Goal: Task Accomplishment & Management: Complete application form

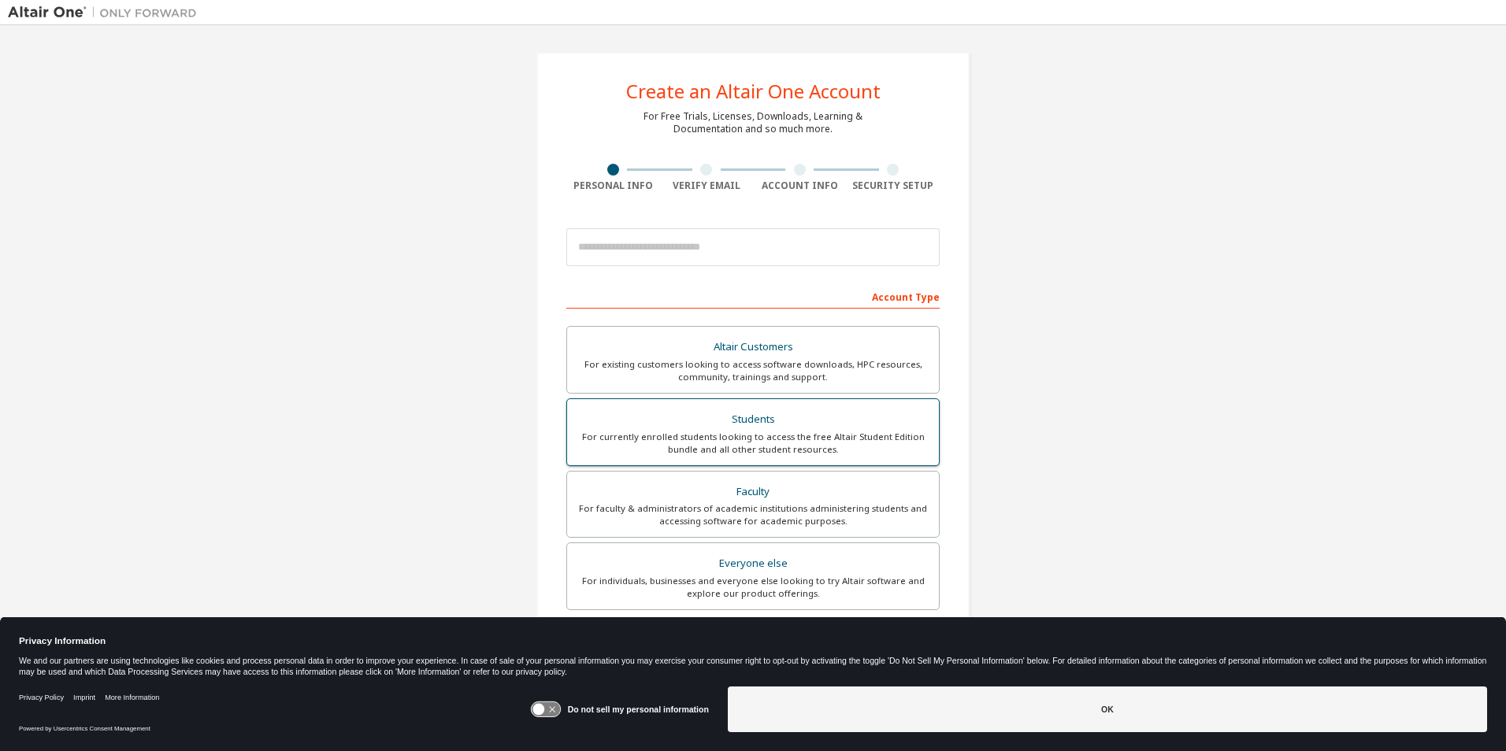
click at [703, 423] on div "Students" at bounding box center [752, 420] width 353 height 22
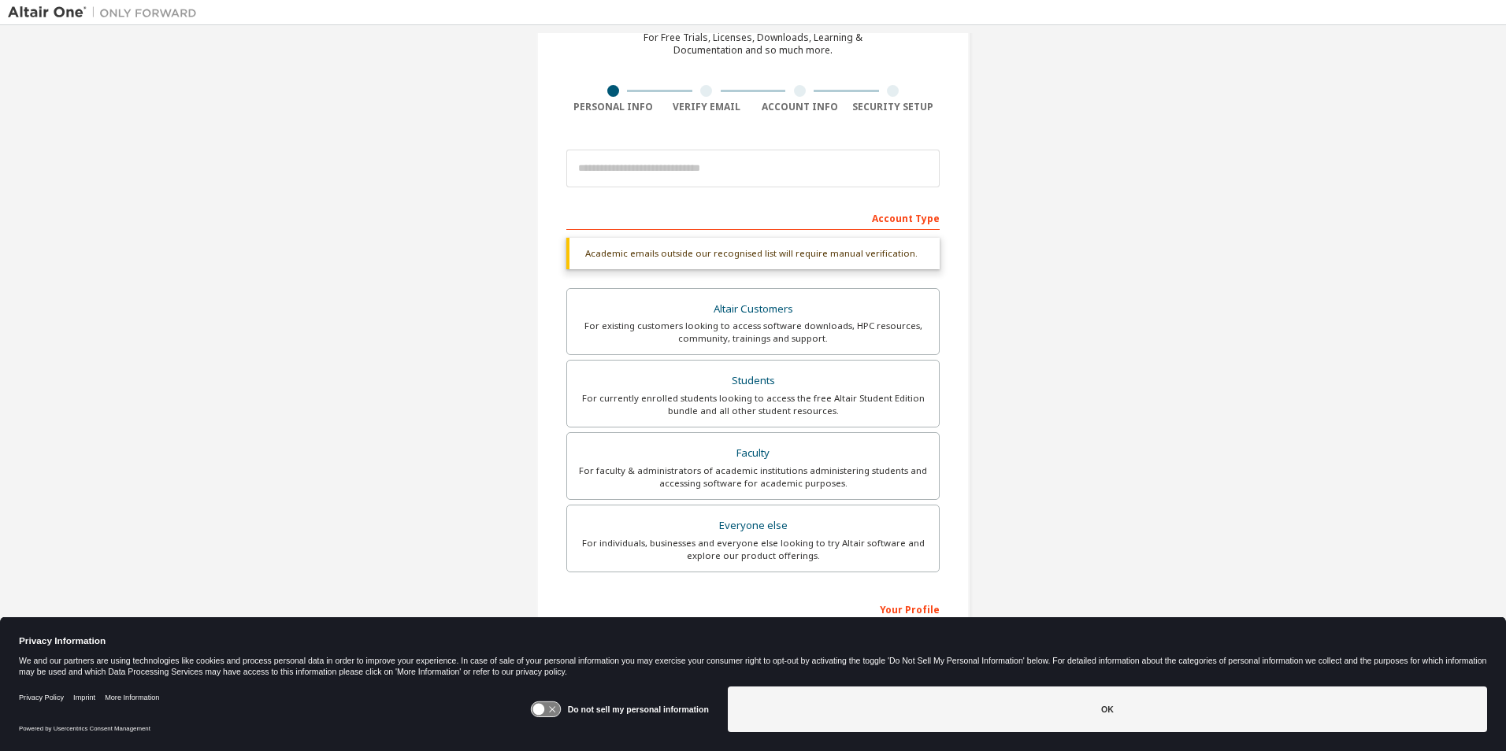
scroll to position [158, 0]
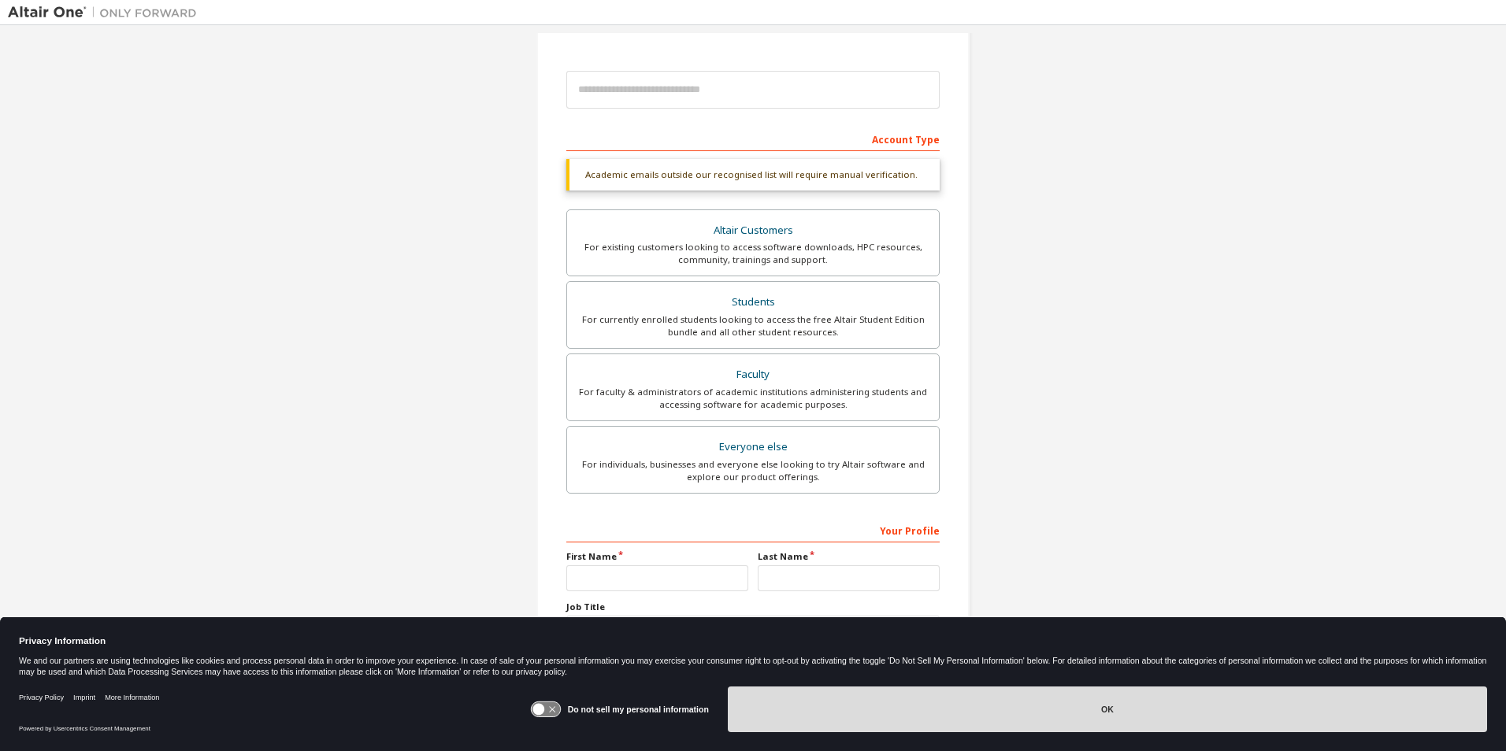
click at [1103, 704] on button "OK" at bounding box center [1107, 710] width 759 height 46
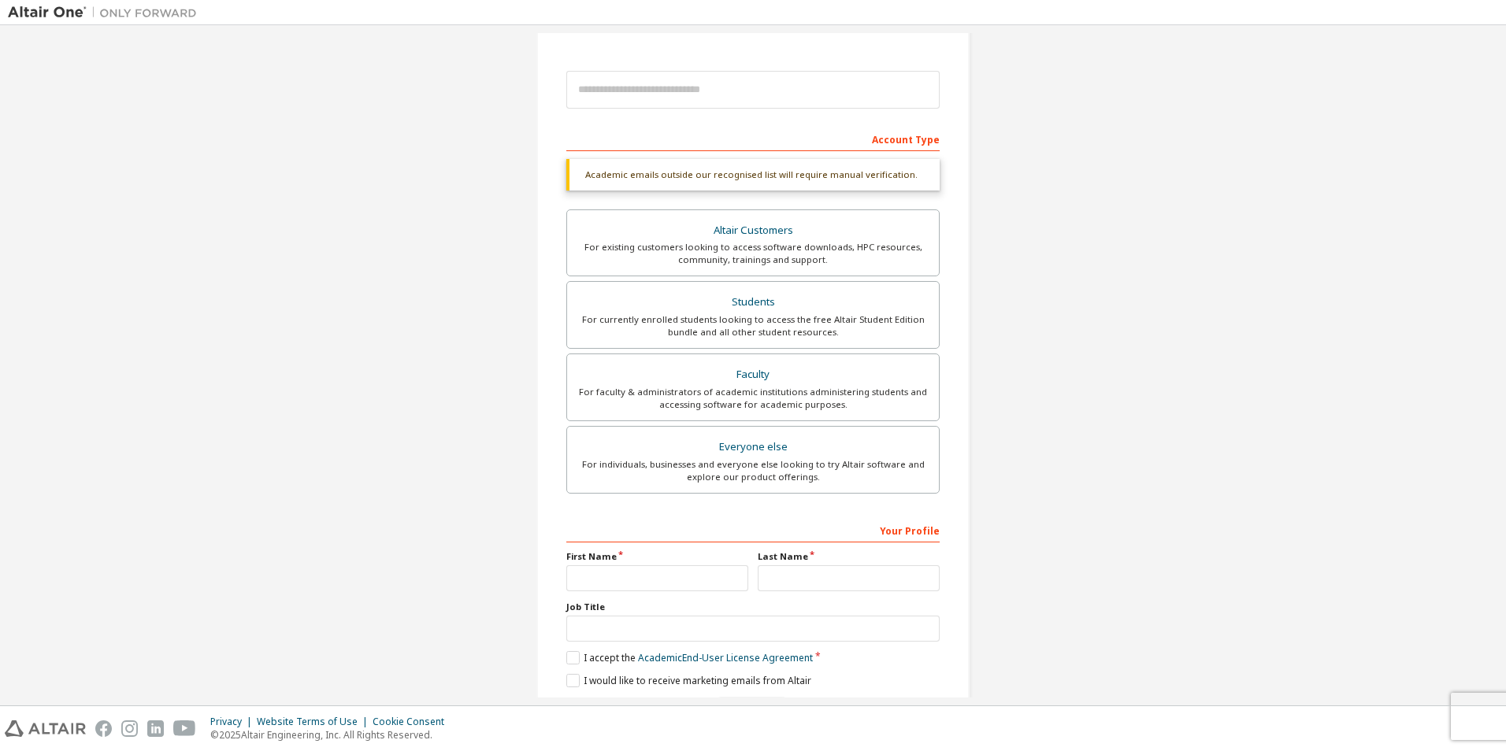
click at [658, 563] on div "First Name" at bounding box center [657, 570] width 191 height 41
click at [654, 570] on input "text" at bounding box center [657, 578] width 182 height 26
type input "*****"
click at [822, 586] on input "text" at bounding box center [849, 578] width 182 height 26
type input "******"
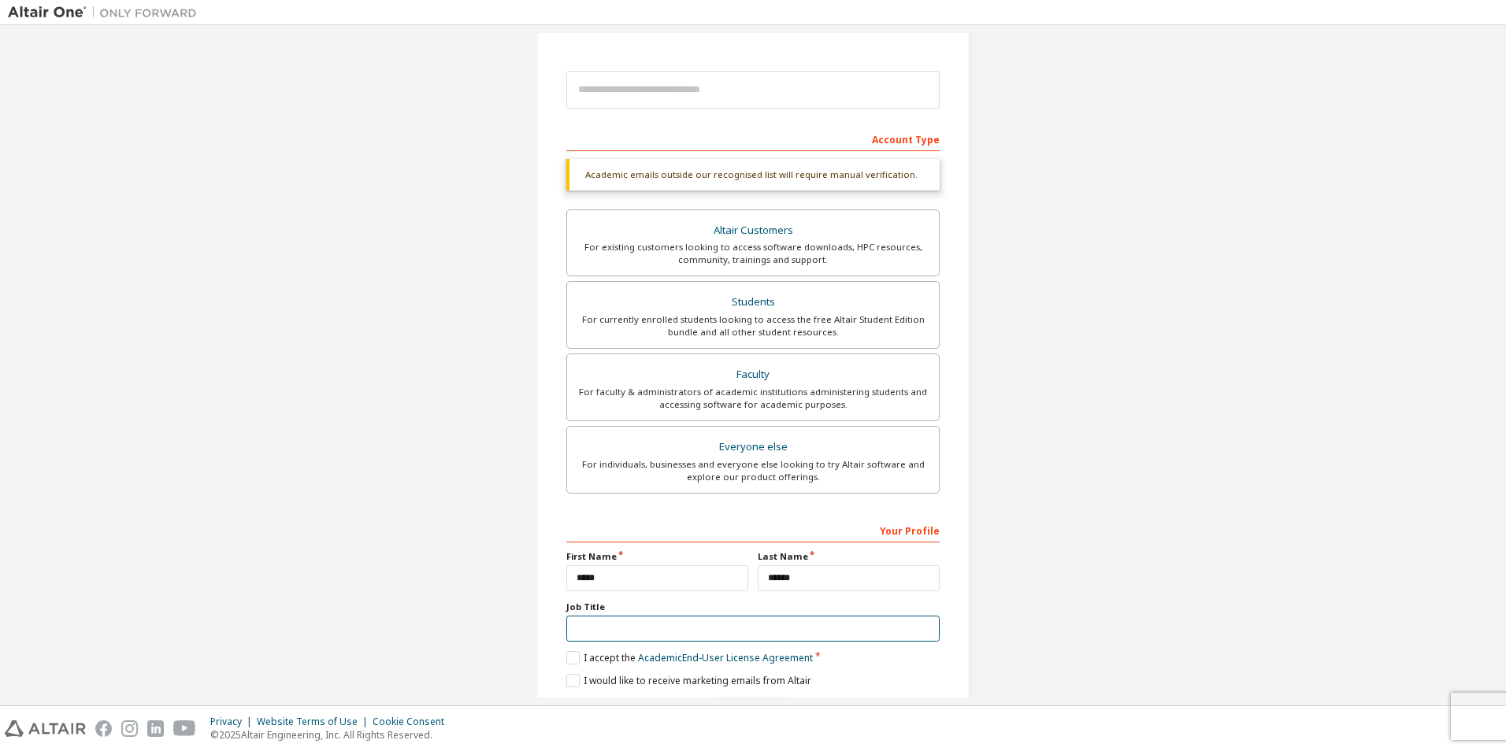
click at [816, 621] on input "text" at bounding box center [752, 629] width 373 height 26
type input "*"
type input "*******"
click at [604, 663] on label "I accept the Academic End-User License Agreement" at bounding box center [689, 657] width 246 height 13
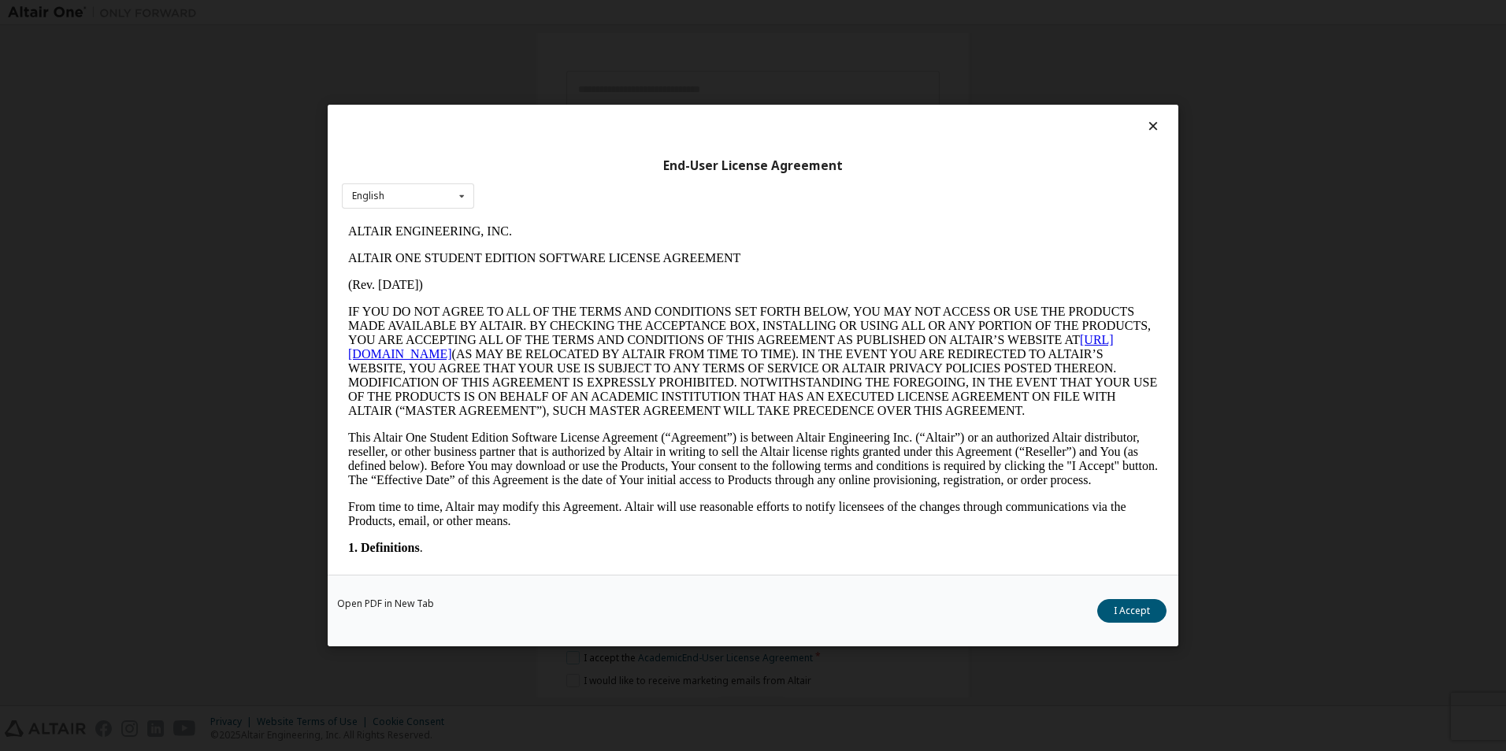
scroll to position [0, 0]
click at [1161, 609] on button "I Accept" at bounding box center [1131, 611] width 69 height 24
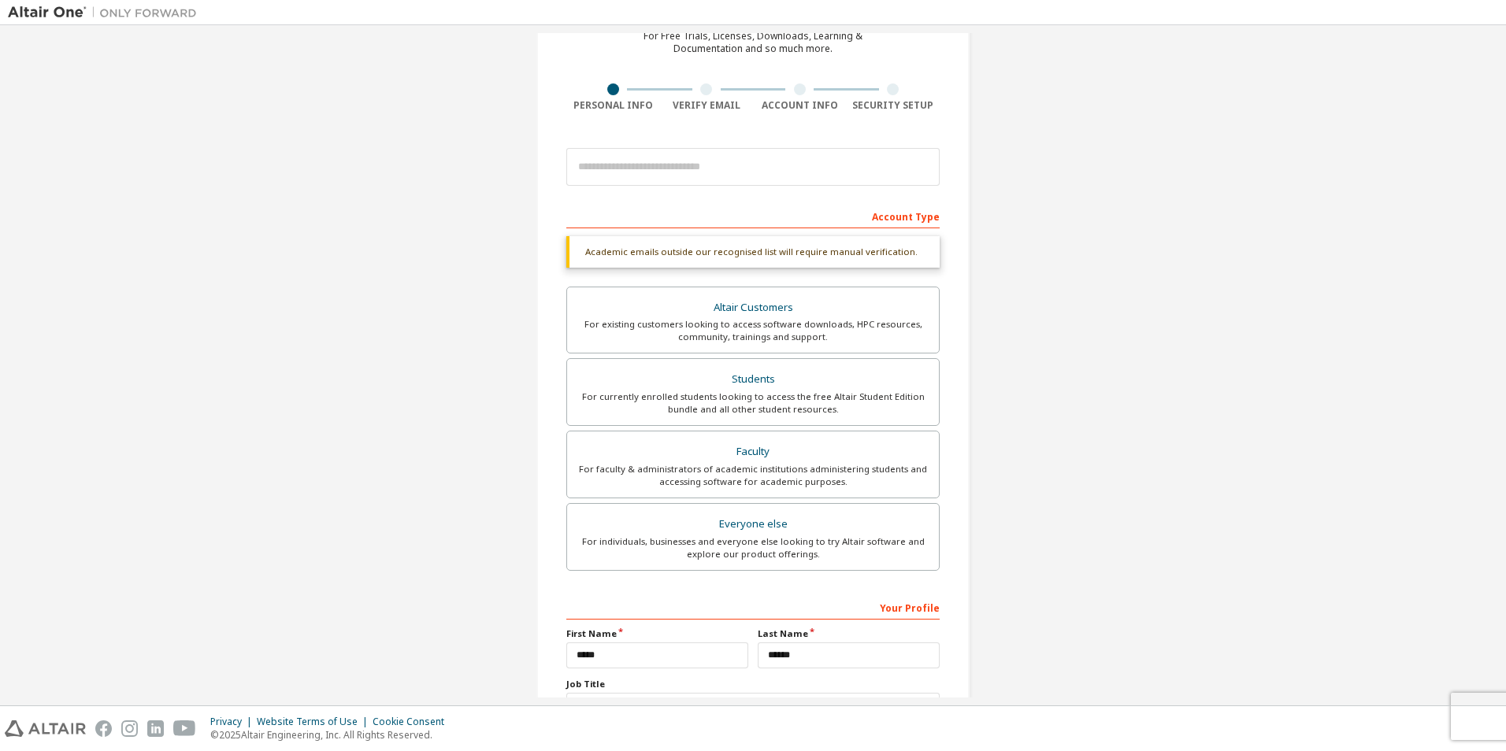
scroll to position [53, 0]
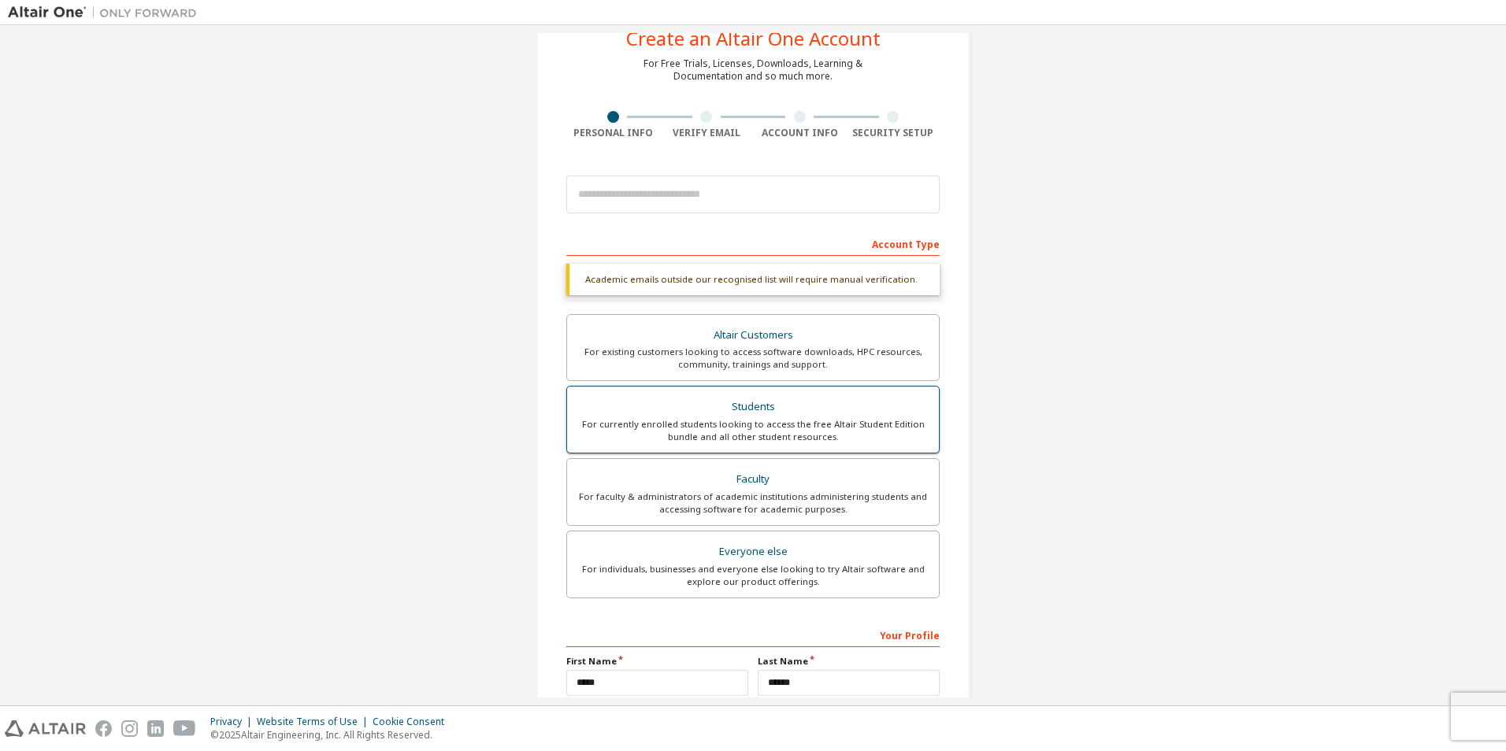
click at [855, 410] on div "Students" at bounding box center [752, 407] width 353 height 22
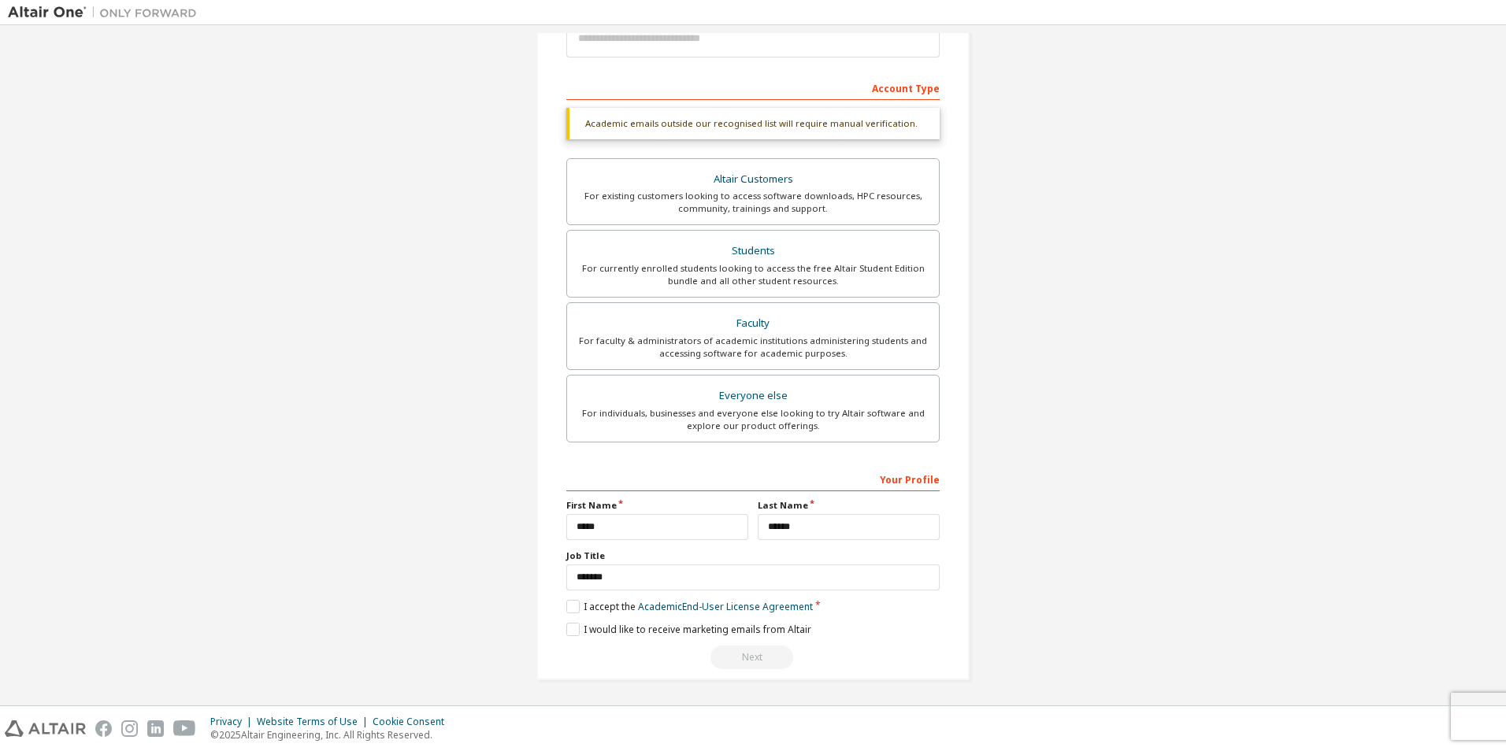
scroll to position [210, 0]
click at [742, 652] on div "Next" at bounding box center [752, 656] width 373 height 24
click at [743, 626] on label "I would like to receive marketing emails from Altair" at bounding box center [688, 627] width 245 height 13
click at [738, 655] on div "Next" at bounding box center [752, 656] width 373 height 24
click at [738, 632] on label "I would like to receive marketing emails from Altair" at bounding box center [688, 627] width 245 height 13
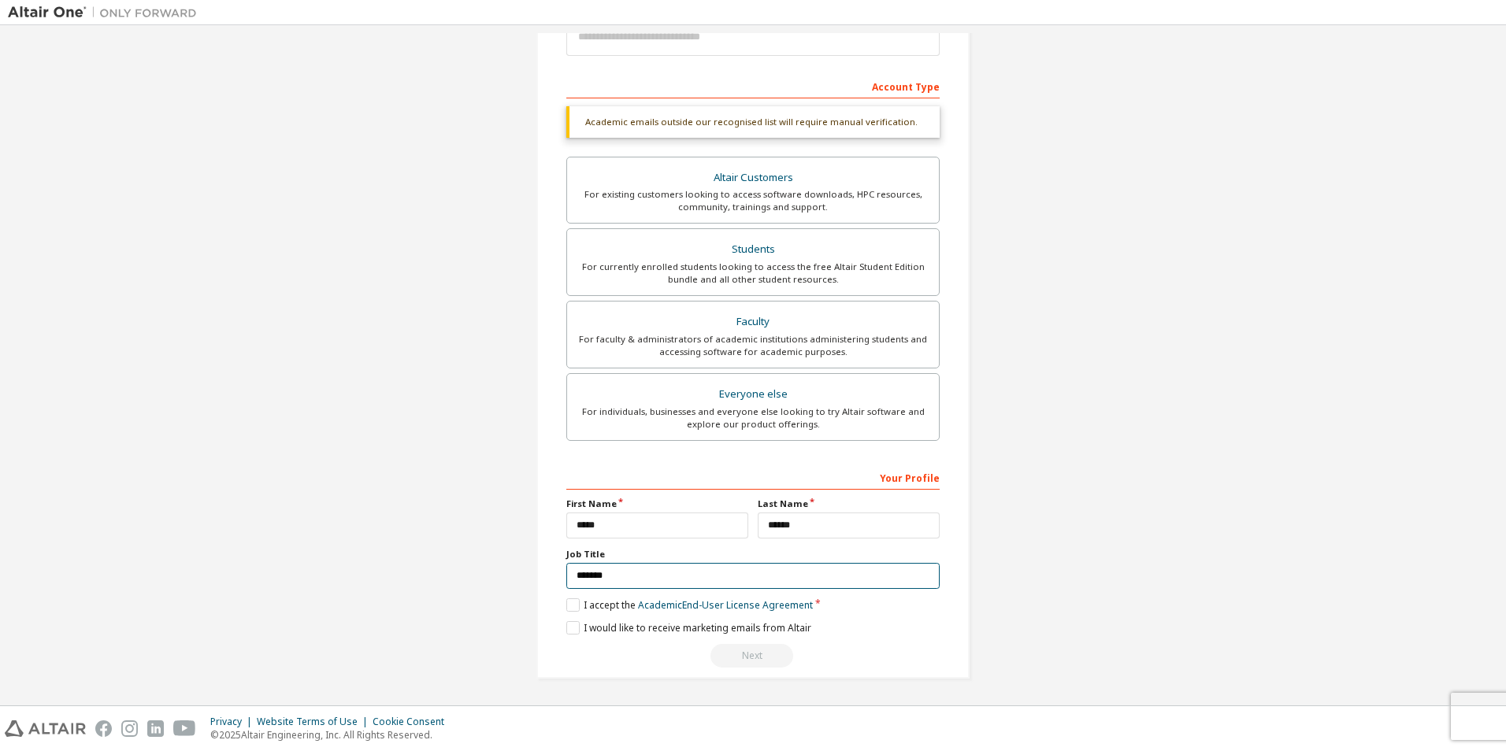
click at [710, 567] on input "*******" at bounding box center [752, 576] width 373 height 26
click at [782, 313] on div "Faculty" at bounding box center [752, 322] width 353 height 22
click at [784, 265] on div "For currently enrolled students looking to access the free Altair Student Editi…" at bounding box center [752, 273] width 353 height 25
click at [763, 257] on div "Students" at bounding box center [752, 250] width 353 height 22
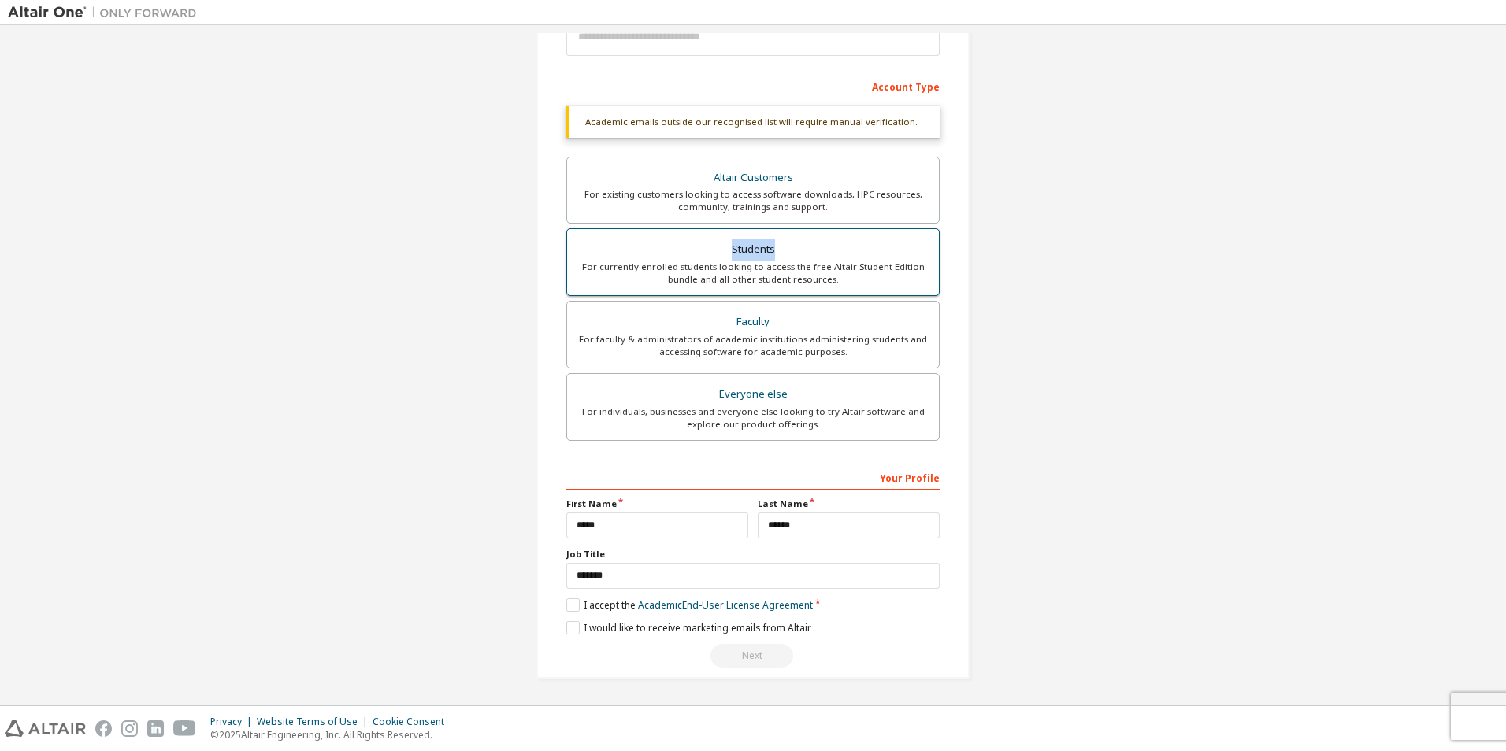
click at [763, 257] on div "Students" at bounding box center [752, 250] width 353 height 22
click at [745, 268] on div "For currently enrolled students looking to access the free Altair Student Editi…" at bounding box center [752, 273] width 353 height 25
click at [747, 655] on div "Next" at bounding box center [752, 656] width 373 height 24
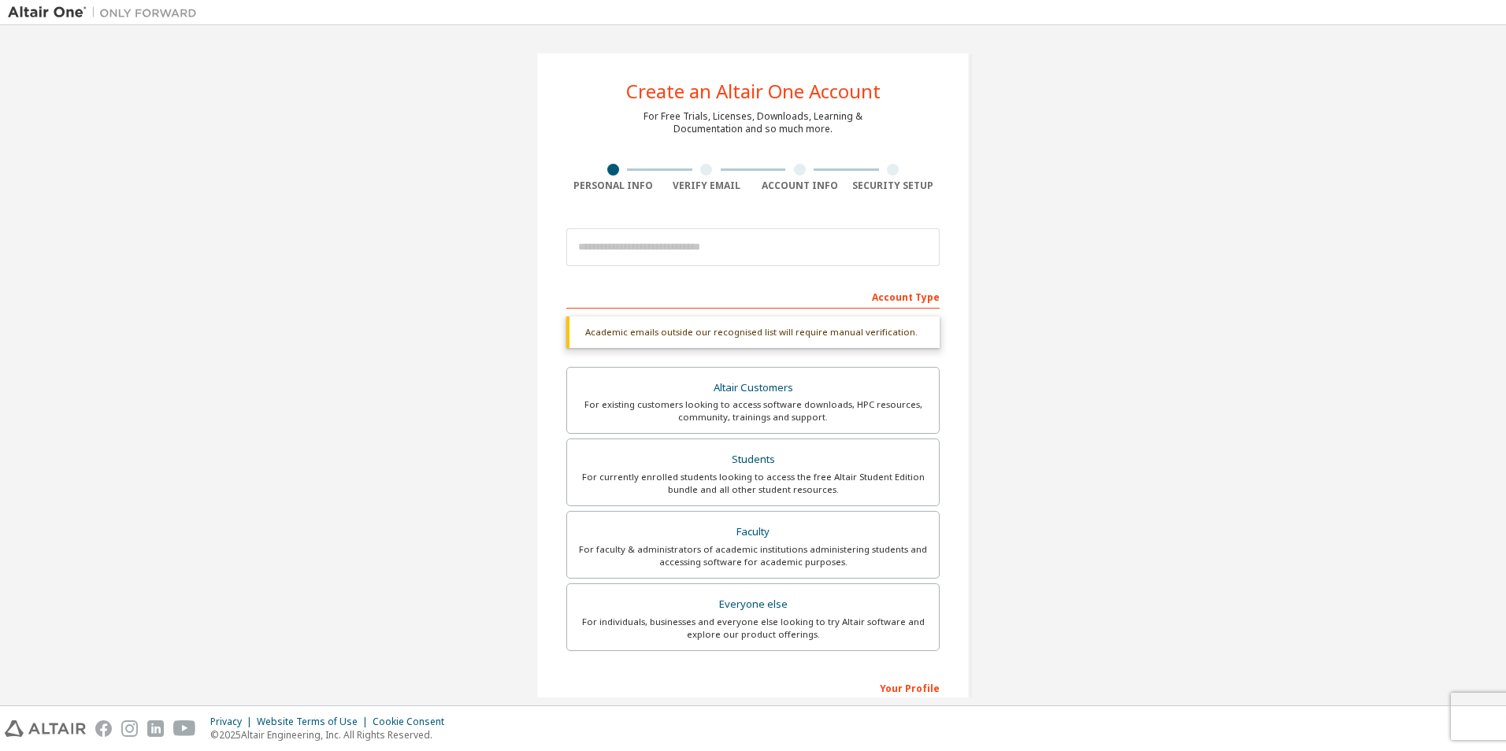
click at [690, 341] on div "Academic emails outside our recognised list will require manual verification." at bounding box center [752, 333] width 373 height 32
click at [894, 294] on div "Account Type" at bounding box center [752, 296] width 373 height 25
click at [790, 253] on input "email" at bounding box center [752, 247] width 373 height 38
type input "**********"
click at [1225, 188] on div "**********" at bounding box center [753, 470] width 1490 height 875
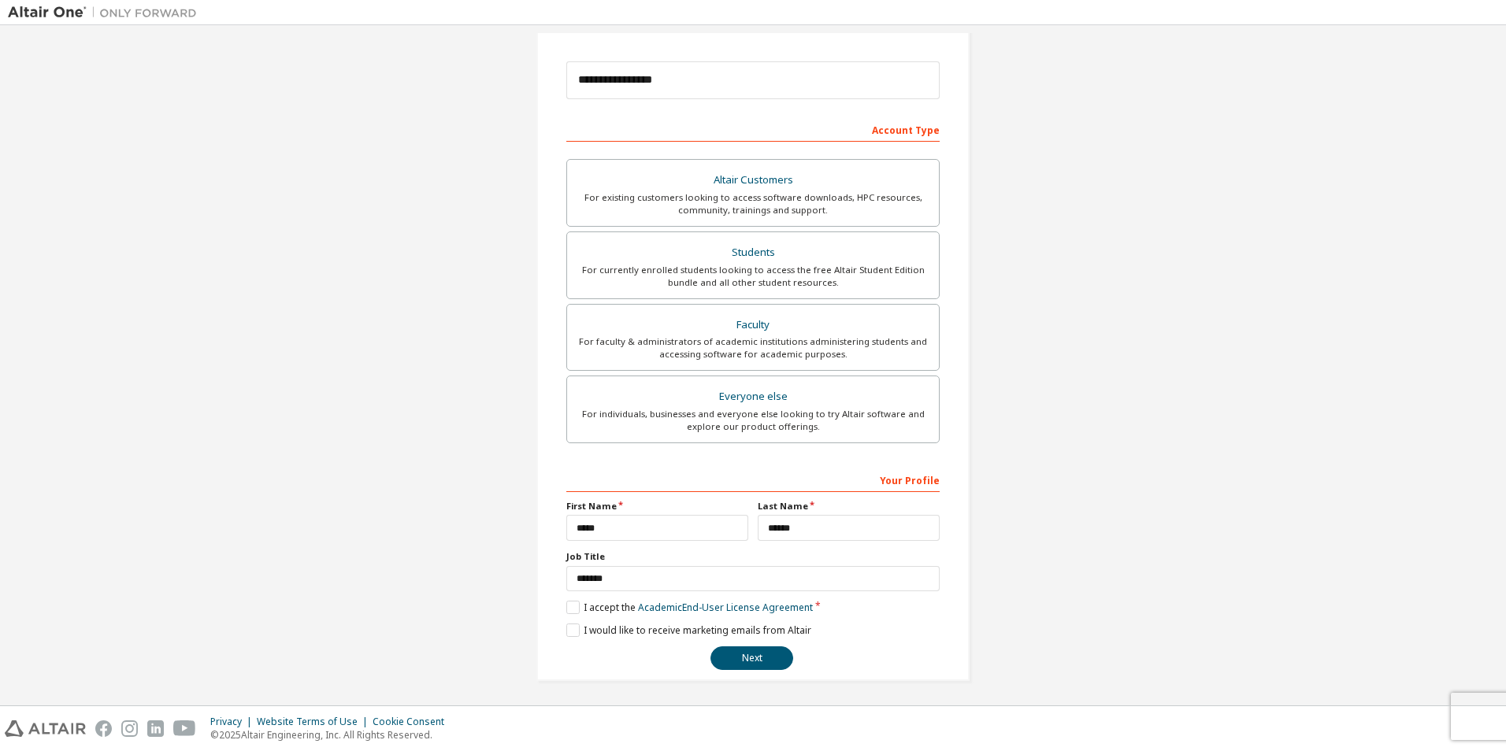
scroll to position [169, 0]
click at [763, 656] on button "Next" at bounding box center [751, 656] width 83 height 24
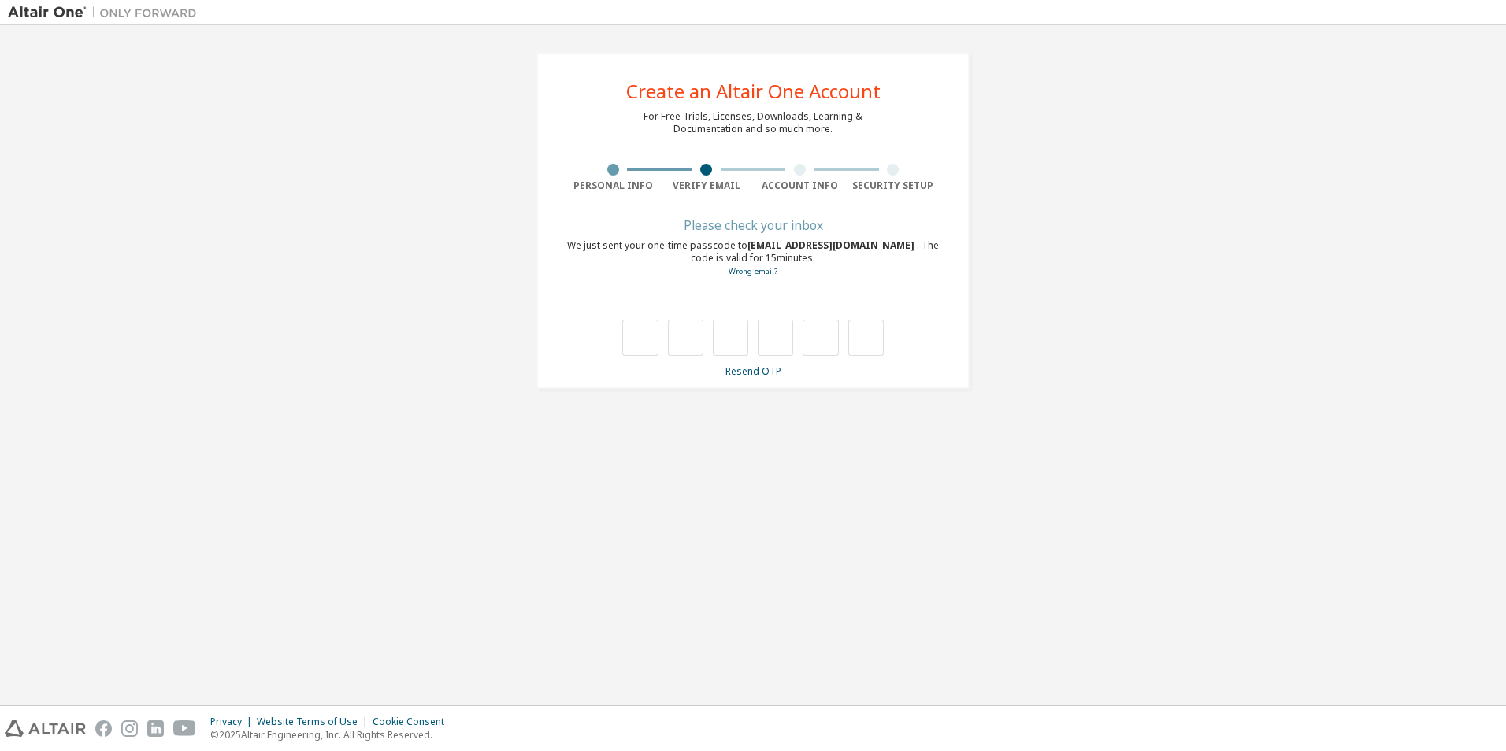
scroll to position [0, 0]
type input "*"
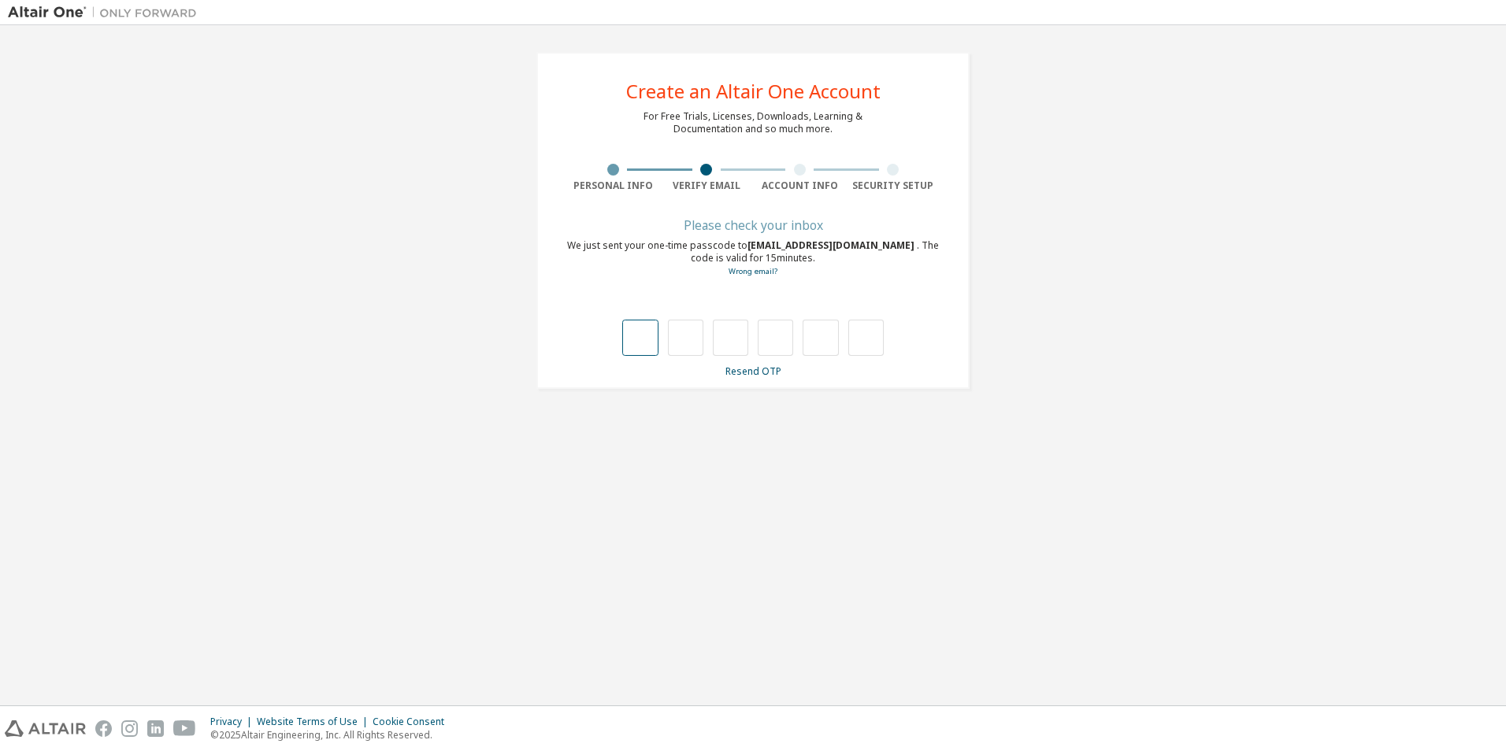
type input "*"
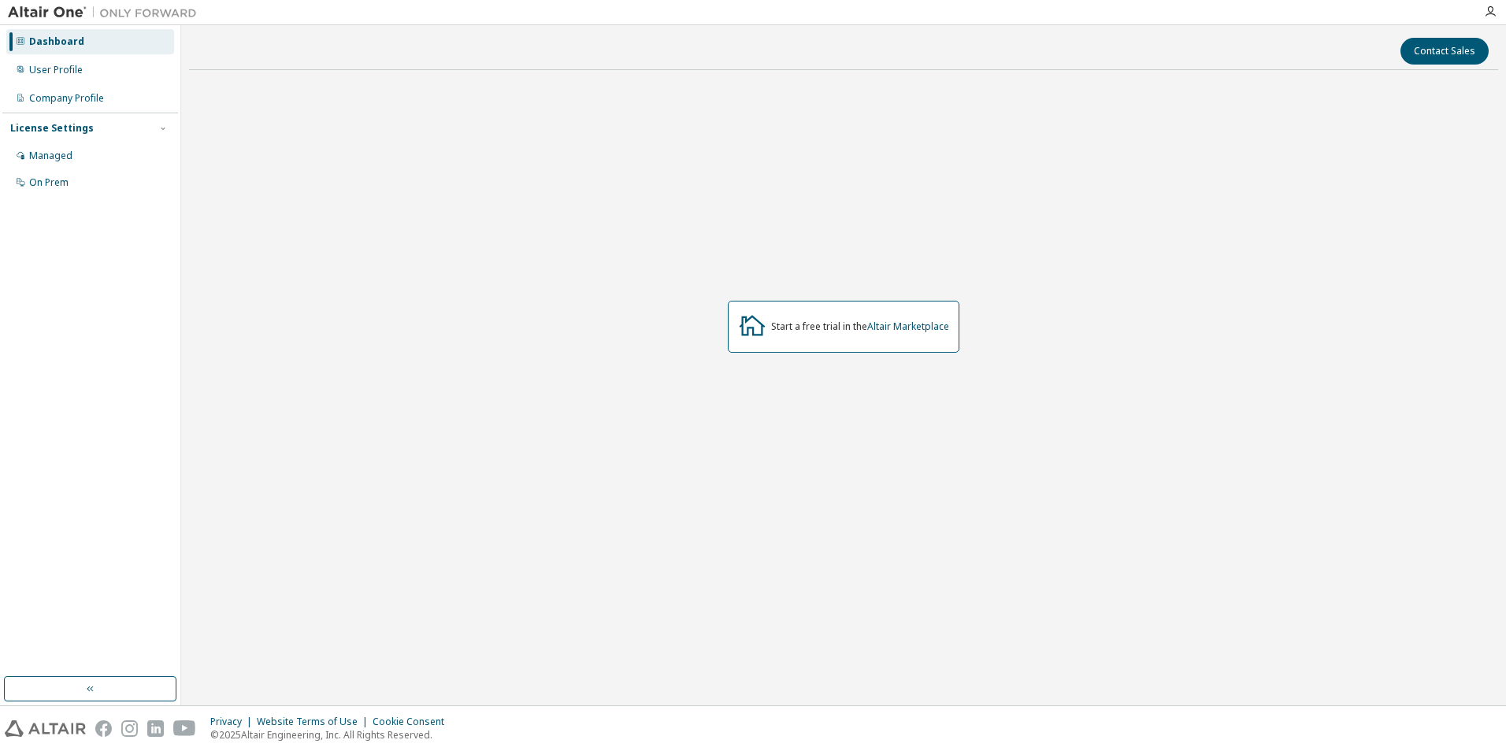
click at [63, 9] on img at bounding box center [106, 13] width 197 height 16
